Goal: Task Accomplishment & Management: Use online tool/utility

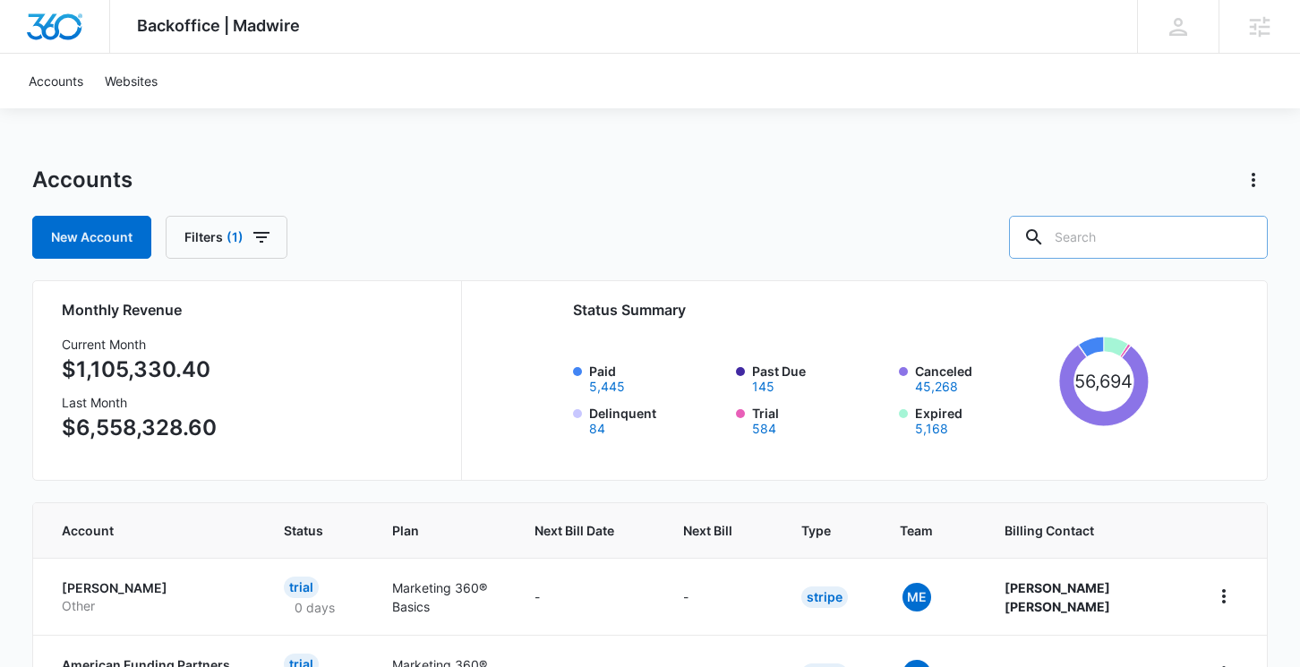
click at [1154, 238] on input "text" at bounding box center [1138, 237] width 259 height 43
paste input "M337424"
type input "M337424"
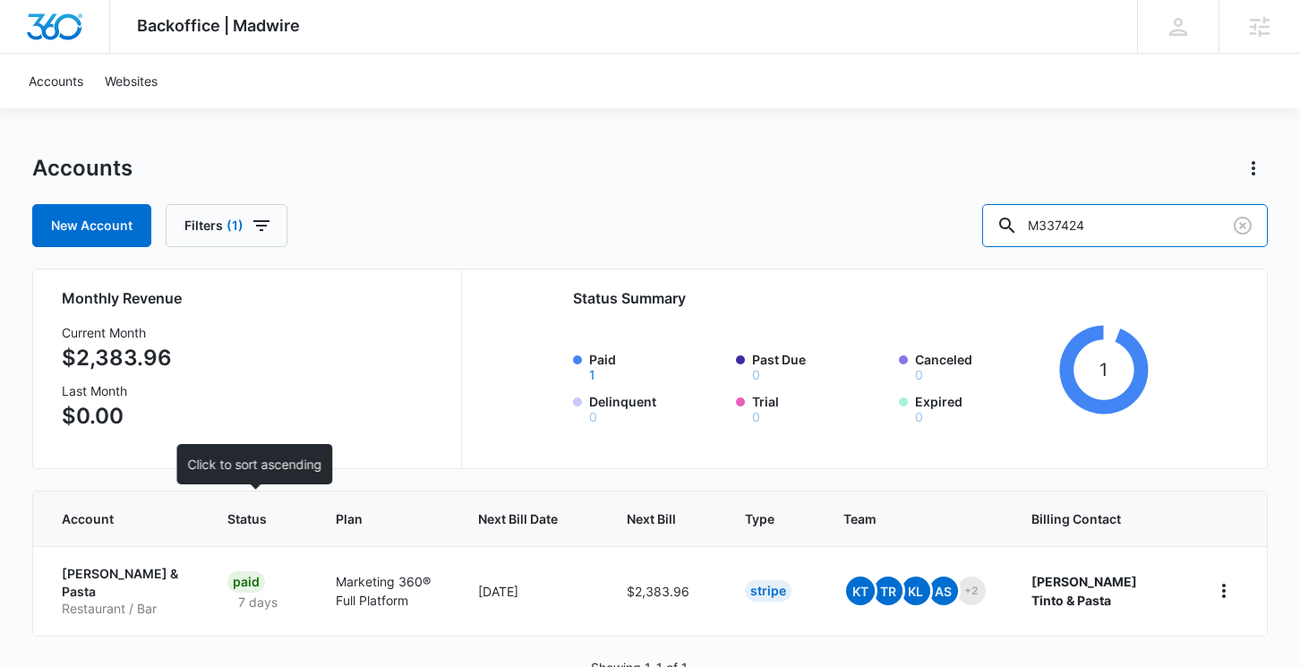
scroll to position [64, 0]
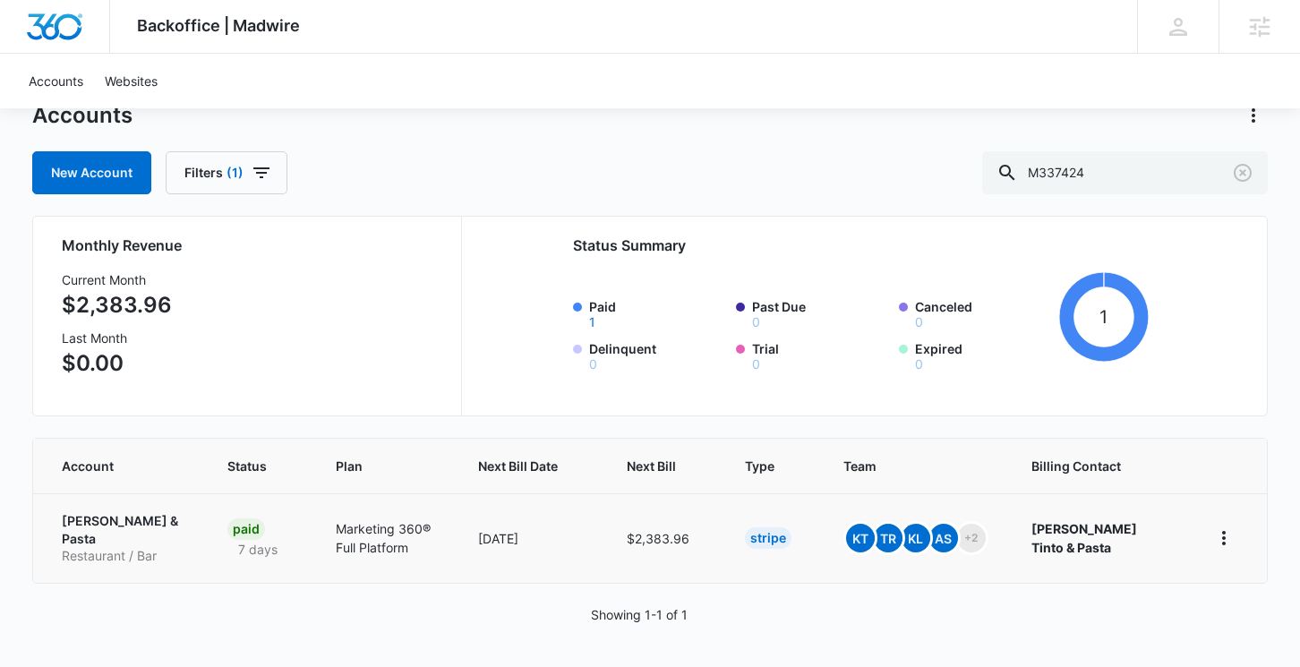
click at [106, 515] on p "[PERSON_NAME] & Pasta" at bounding box center [123, 529] width 123 height 35
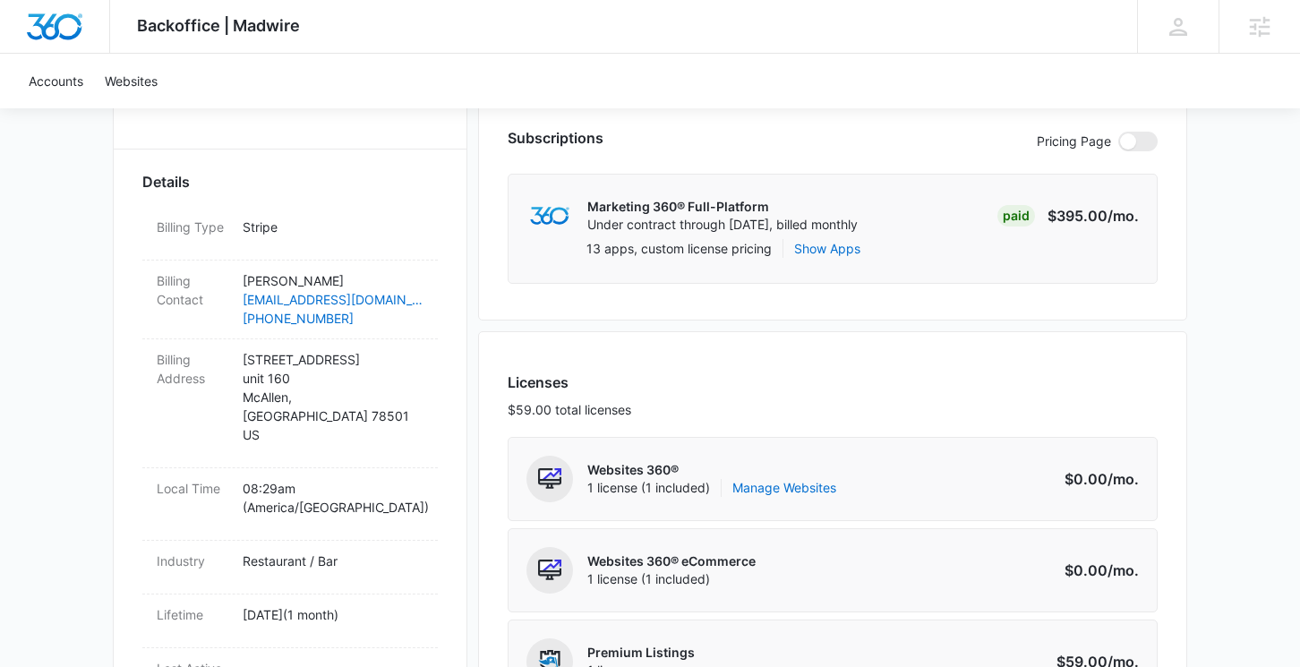
scroll to position [515, 0]
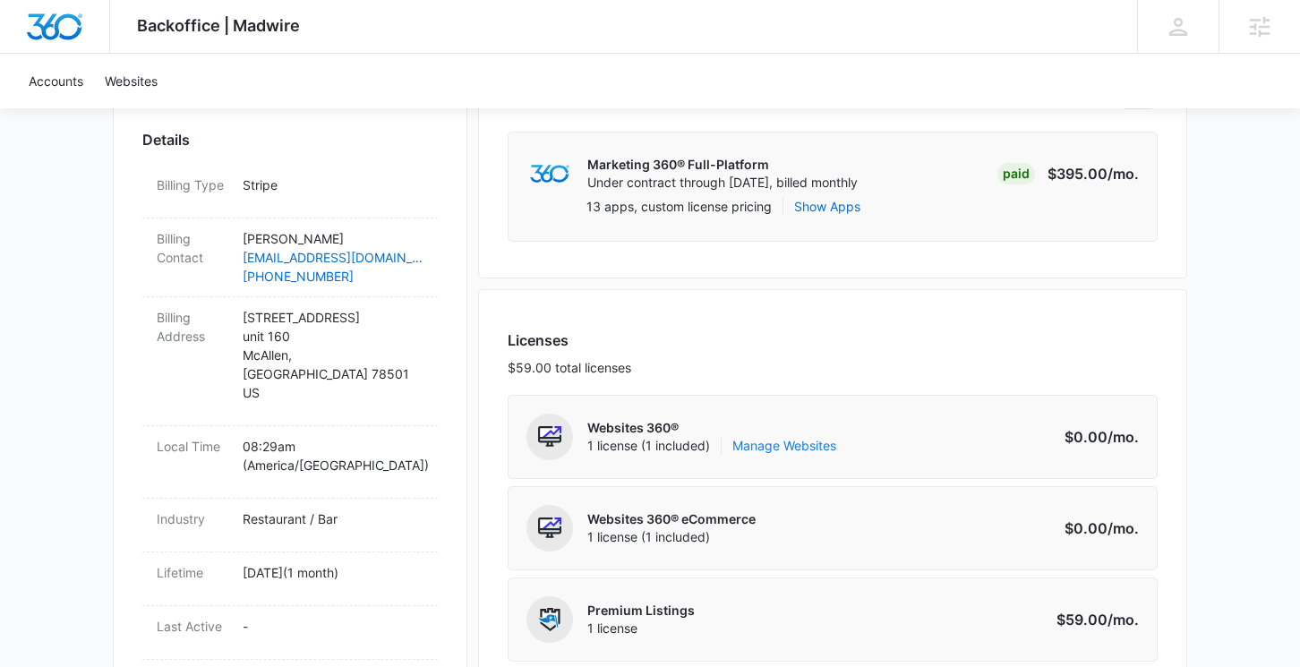
click at [805, 441] on link "Manage Websites" at bounding box center [785, 446] width 104 height 18
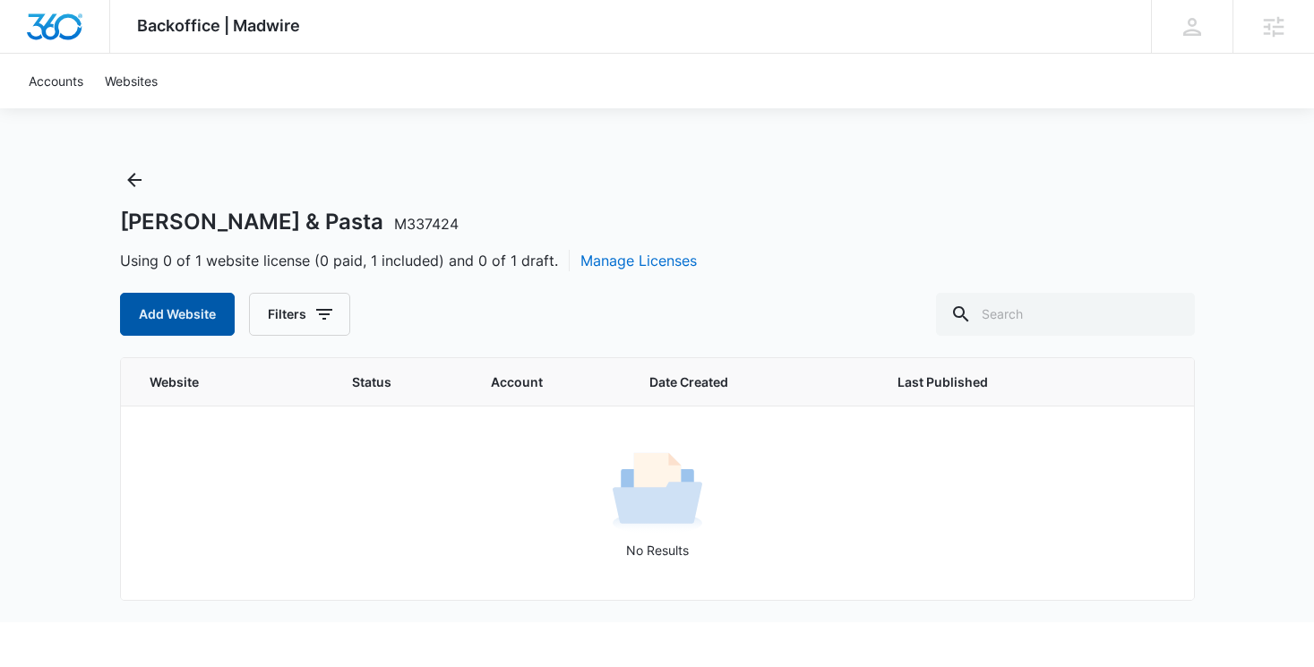
click at [167, 317] on button "Add Website" at bounding box center [177, 314] width 115 height 43
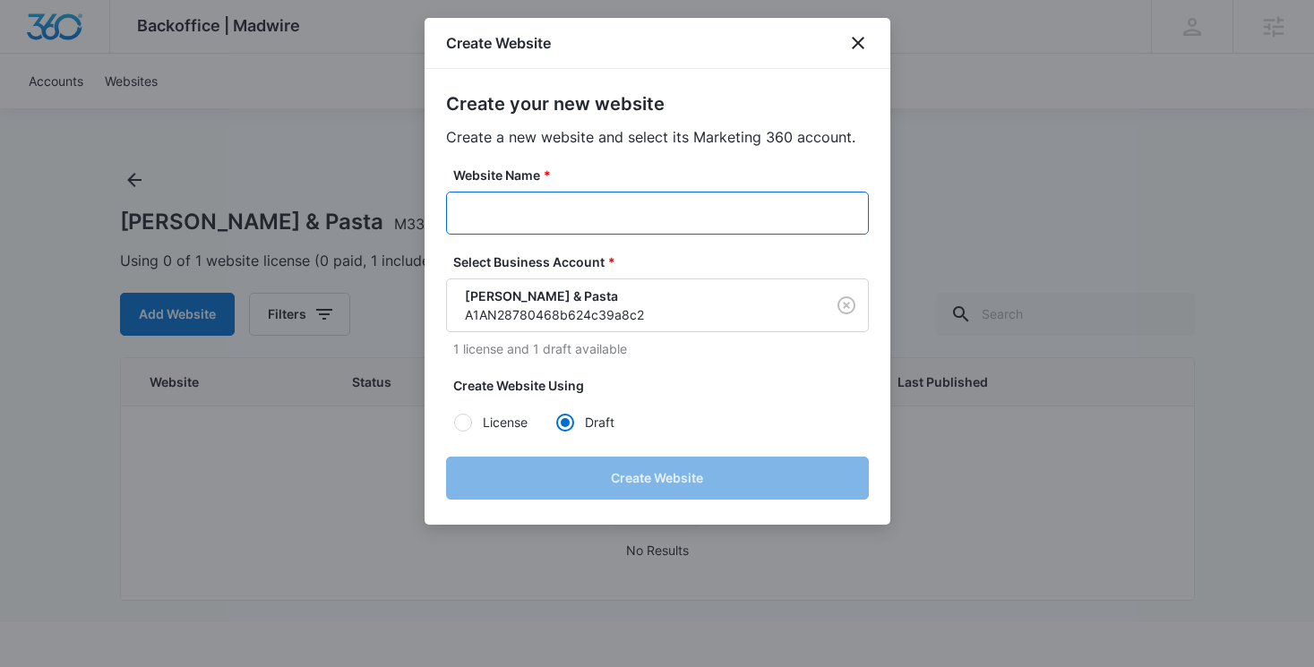
click at [484, 211] on input "Website Name *" at bounding box center [657, 213] width 423 height 43
paste input "M337424"
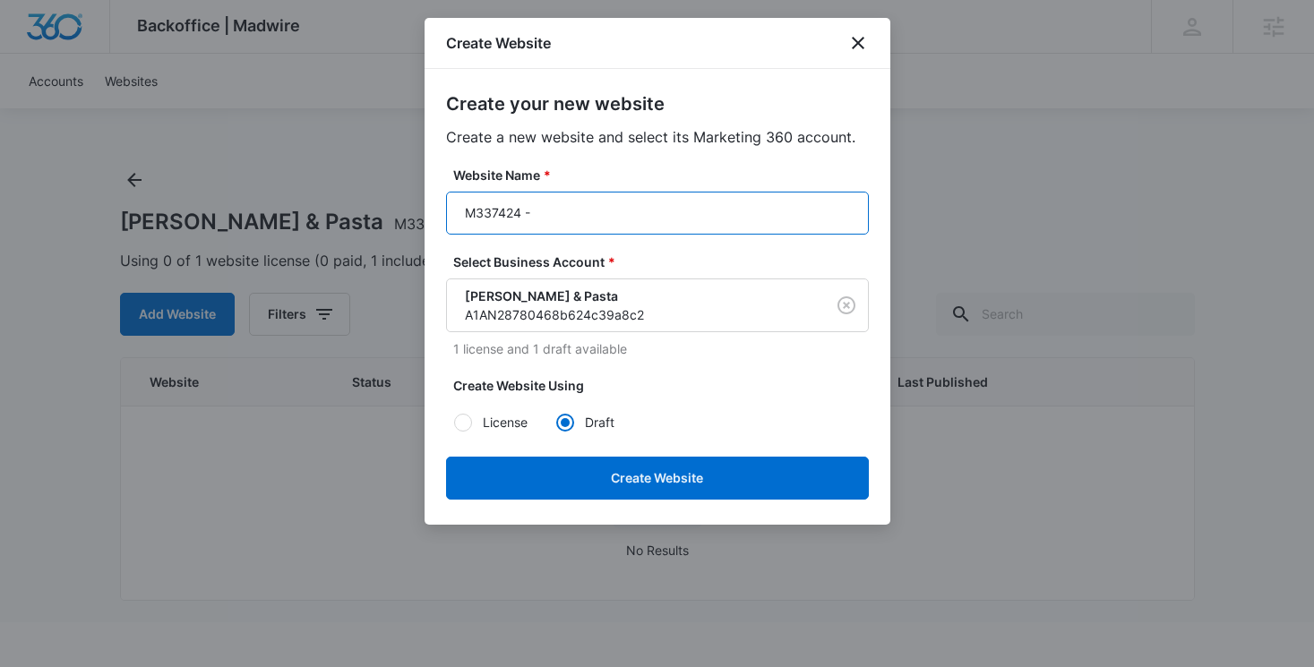
paste input "[PERSON_NAME] & Pasta"
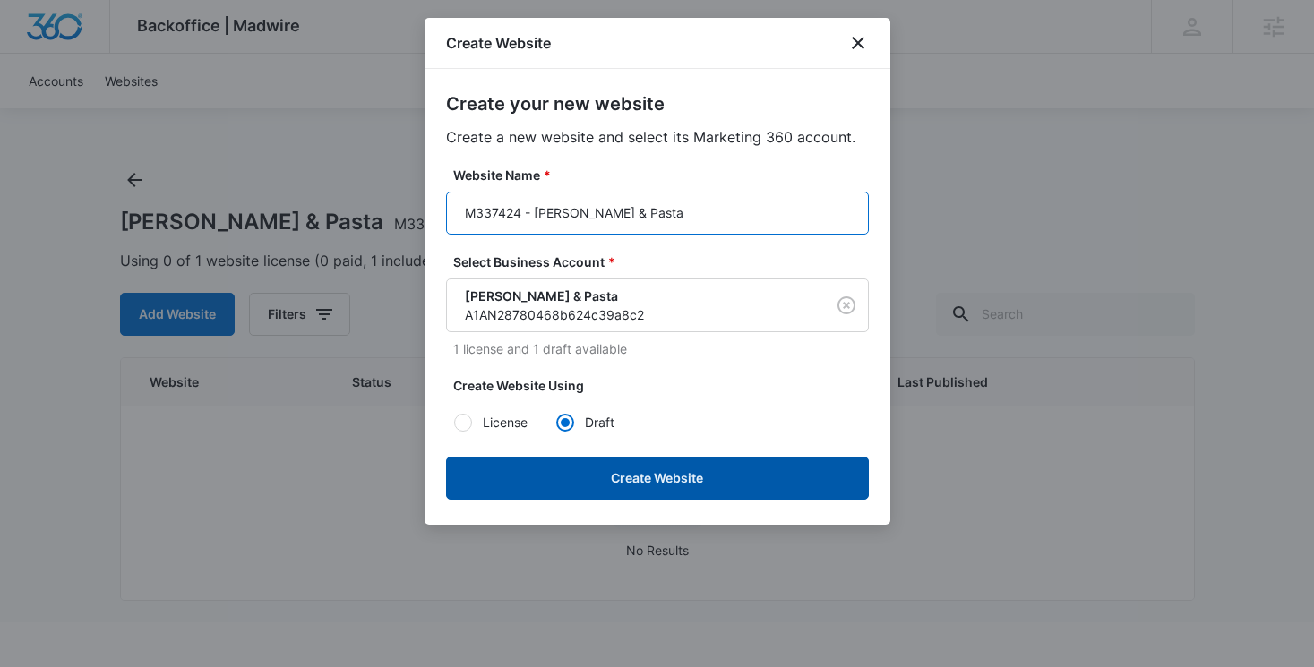
type input "M337424 - [PERSON_NAME] & Pasta"
click at [690, 467] on button "Create Website" at bounding box center [657, 478] width 423 height 43
